Goal: Information Seeking & Learning: Learn about a topic

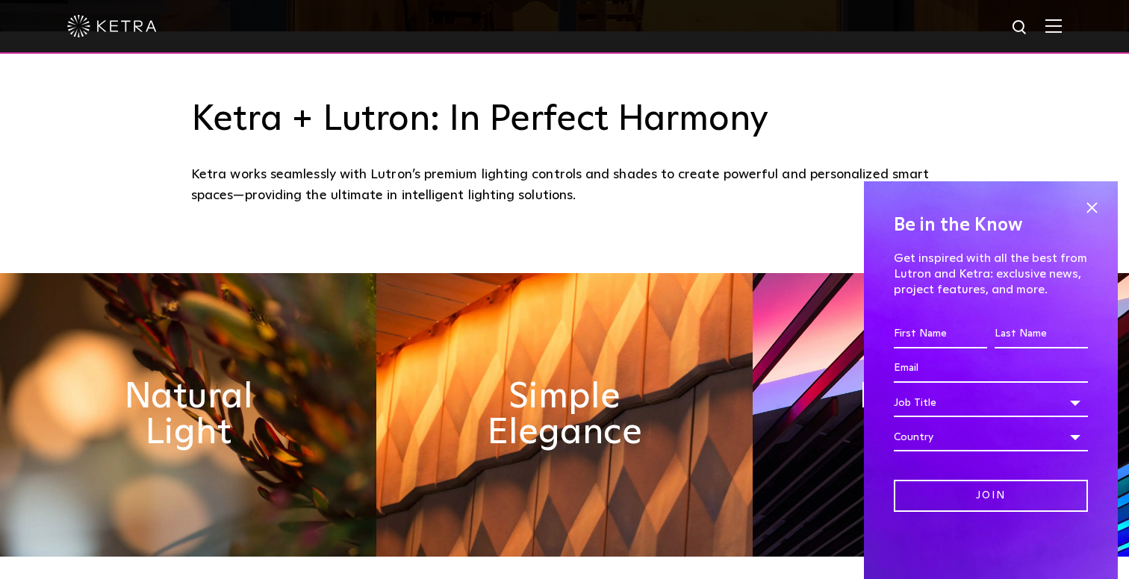
scroll to position [497, 0]
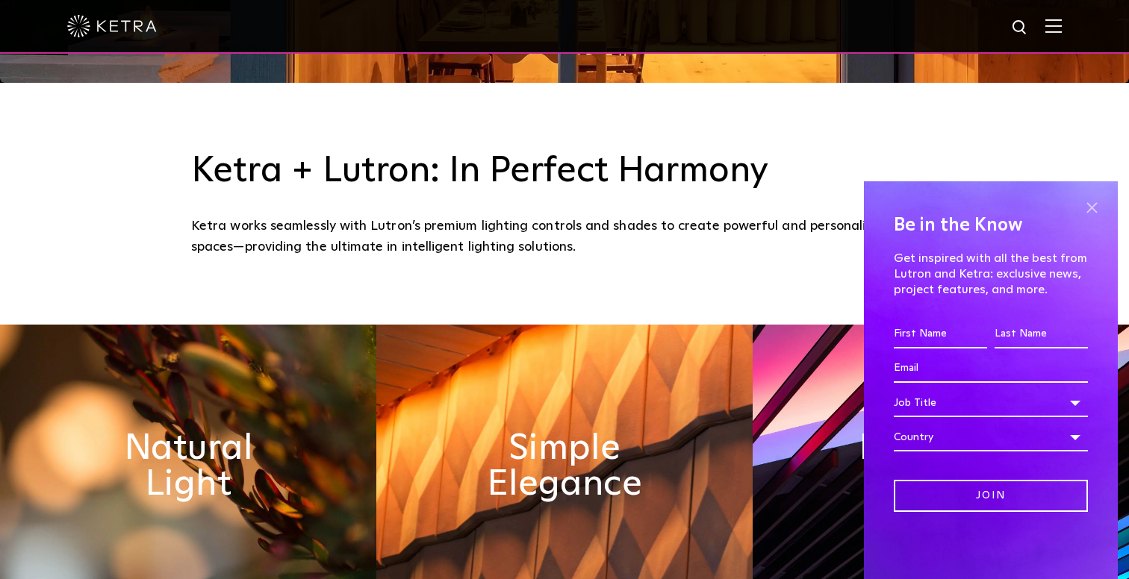
click at [1093, 205] on span at bounding box center [1091, 207] width 22 height 22
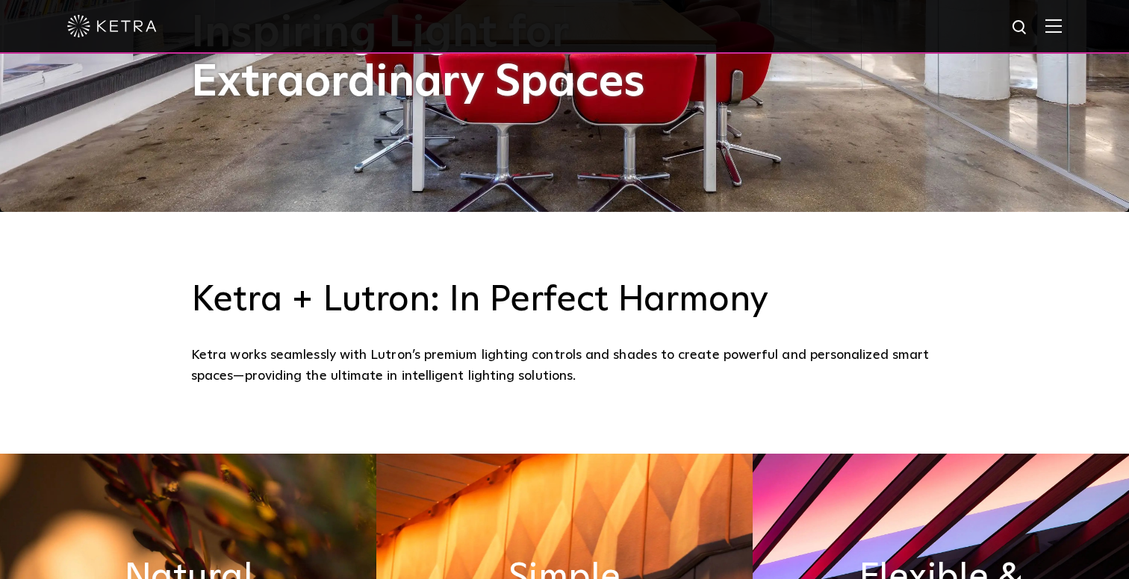
scroll to position [0, 0]
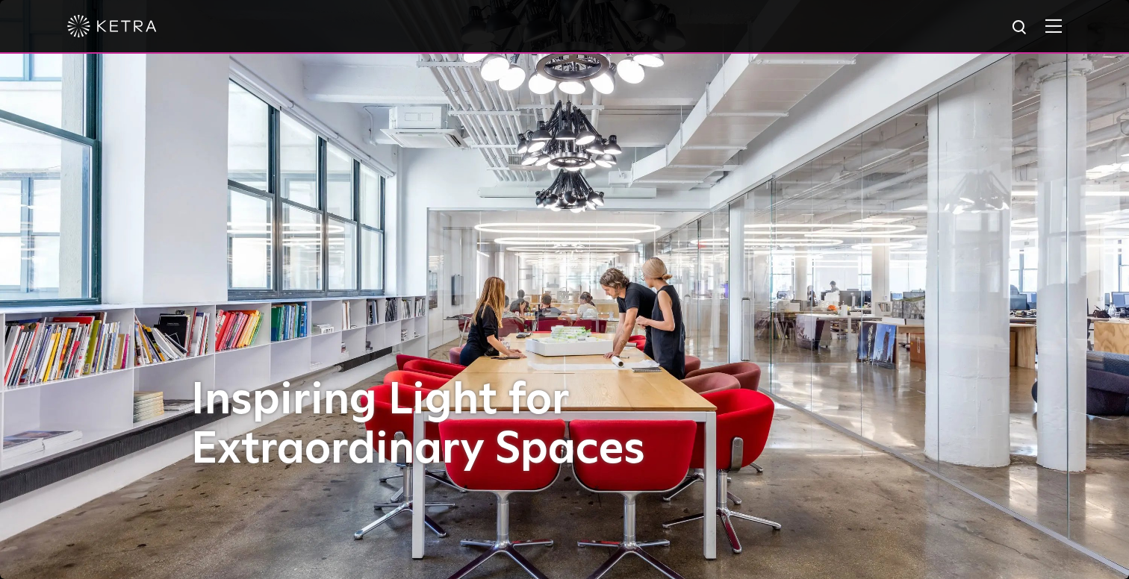
click at [1058, 15] on div at bounding box center [564, 26] width 995 height 52
click at [1054, 35] on div at bounding box center [564, 26] width 995 height 52
click at [1054, 25] on img at bounding box center [1053, 26] width 16 height 14
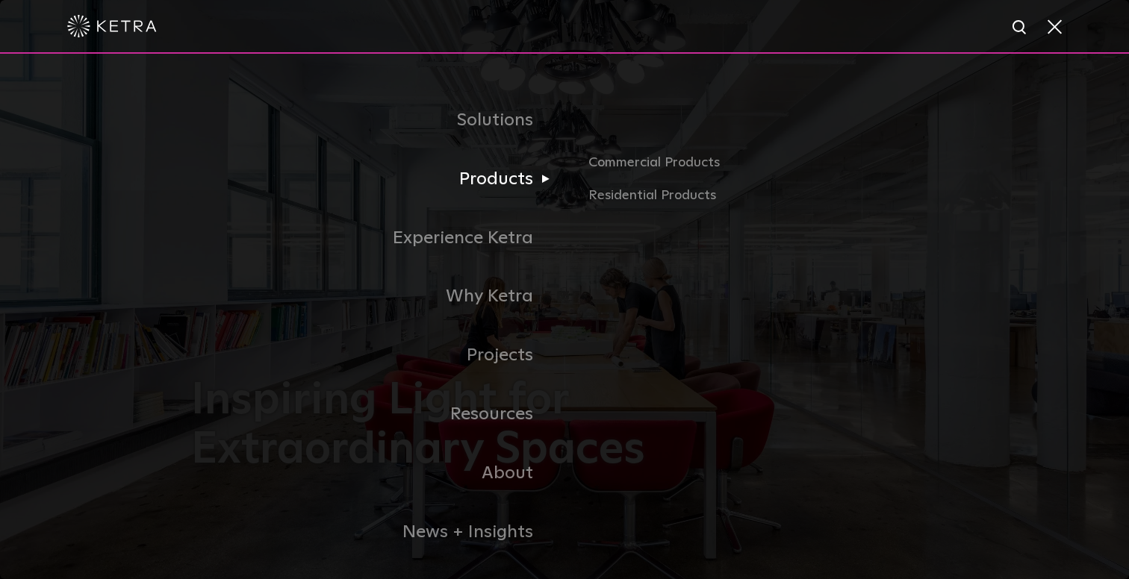
click at [511, 167] on link "Products" at bounding box center [377, 179] width 373 height 59
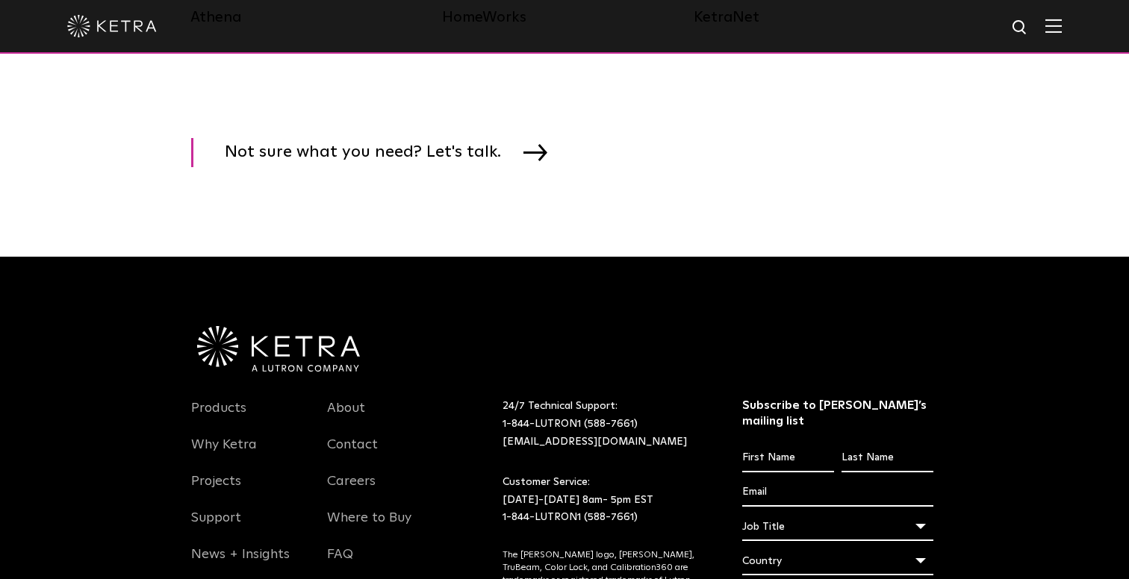
scroll to position [2512, 0]
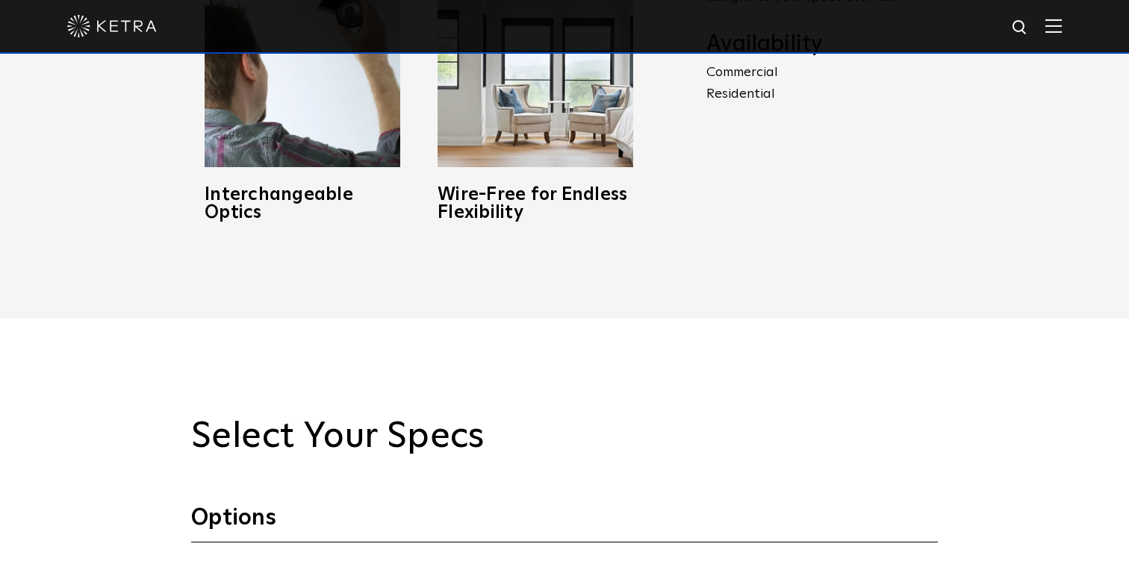
scroll to position [747, 0]
